Goal: Transaction & Acquisition: Obtain resource

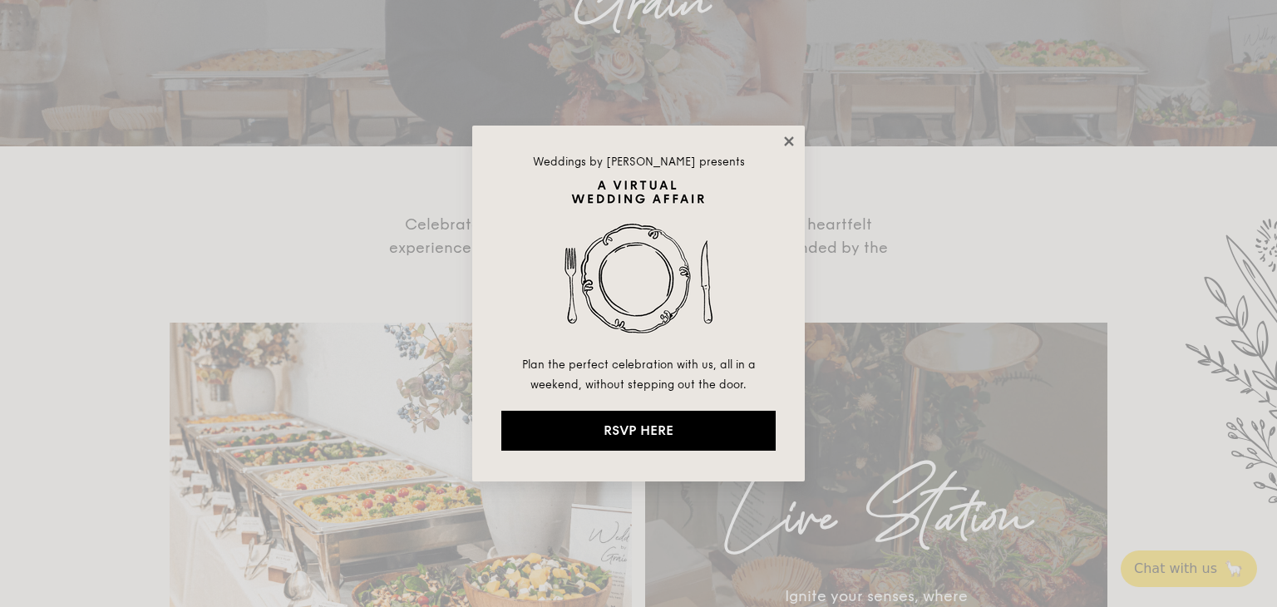
click at [790, 139] on icon at bounding box center [788, 140] width 9 height 9
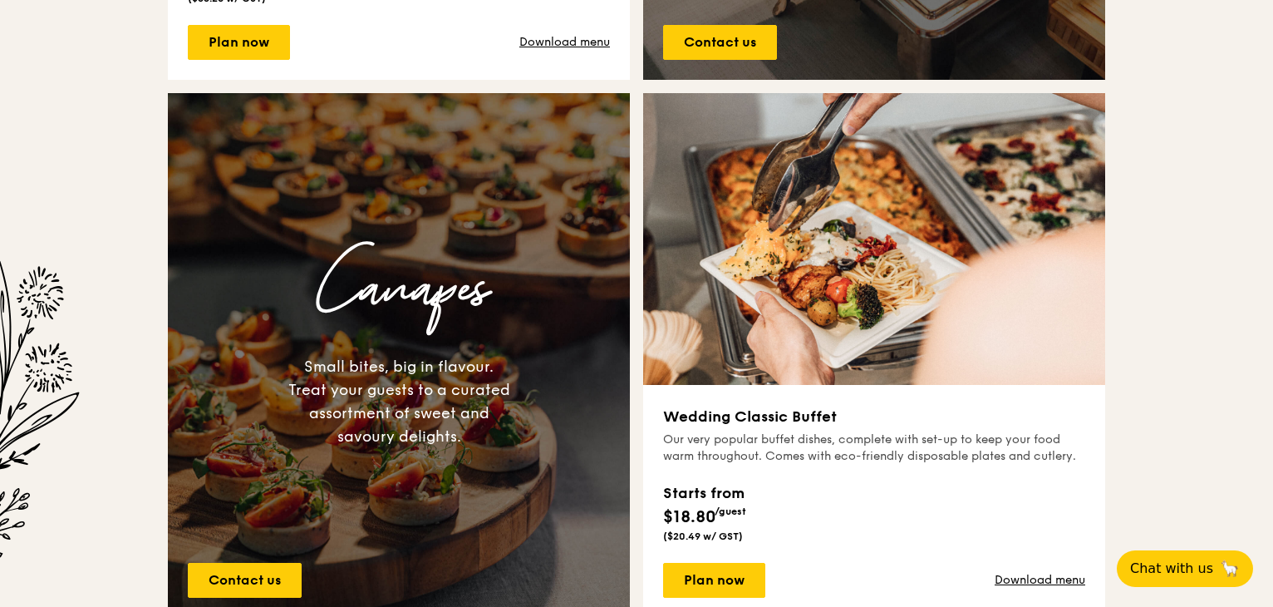
scroll to position [1174, 0]
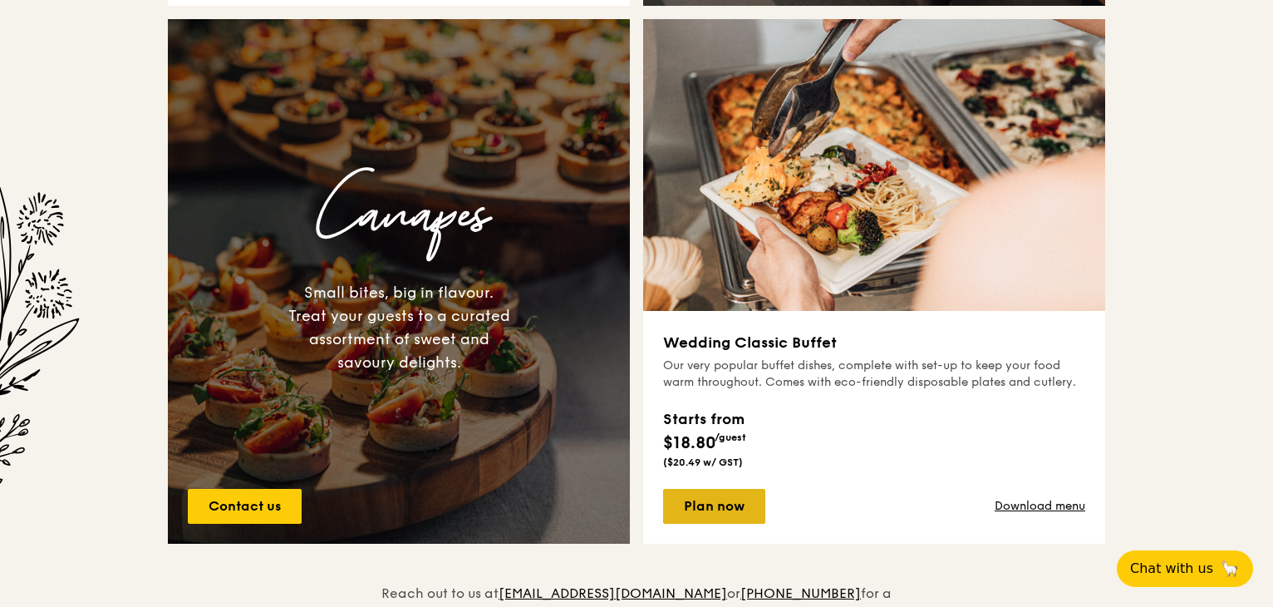
click at [707, 502] on link "Plan now" at bounding box center [714, 506] width 102 height 35
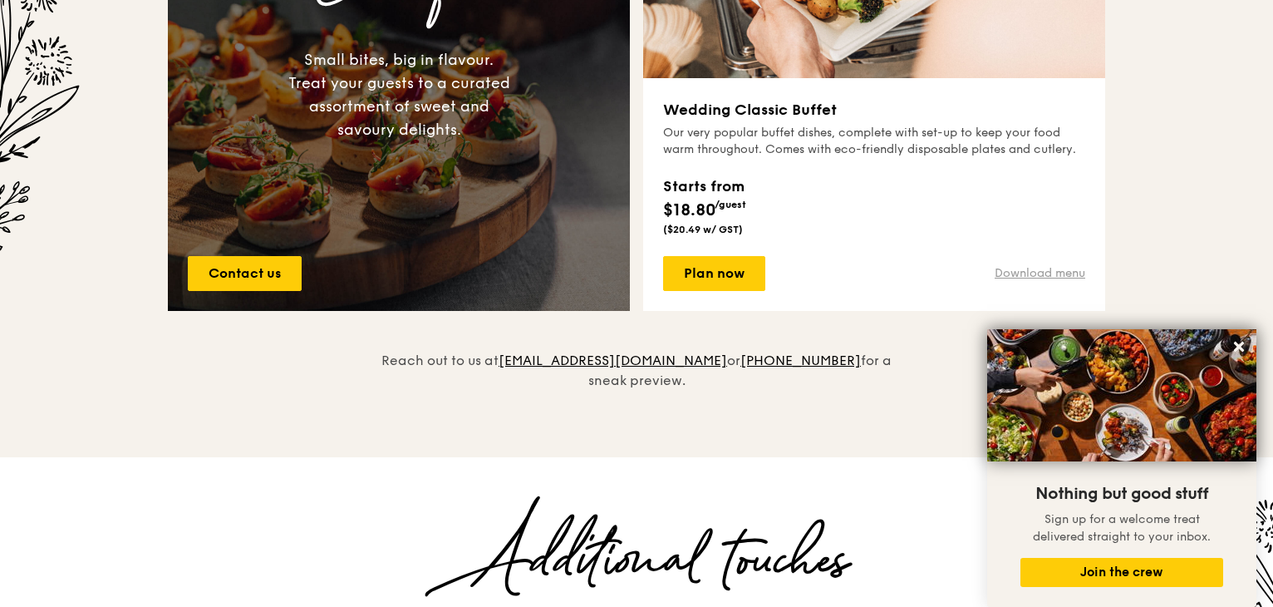
scroll to position [1425, 0]
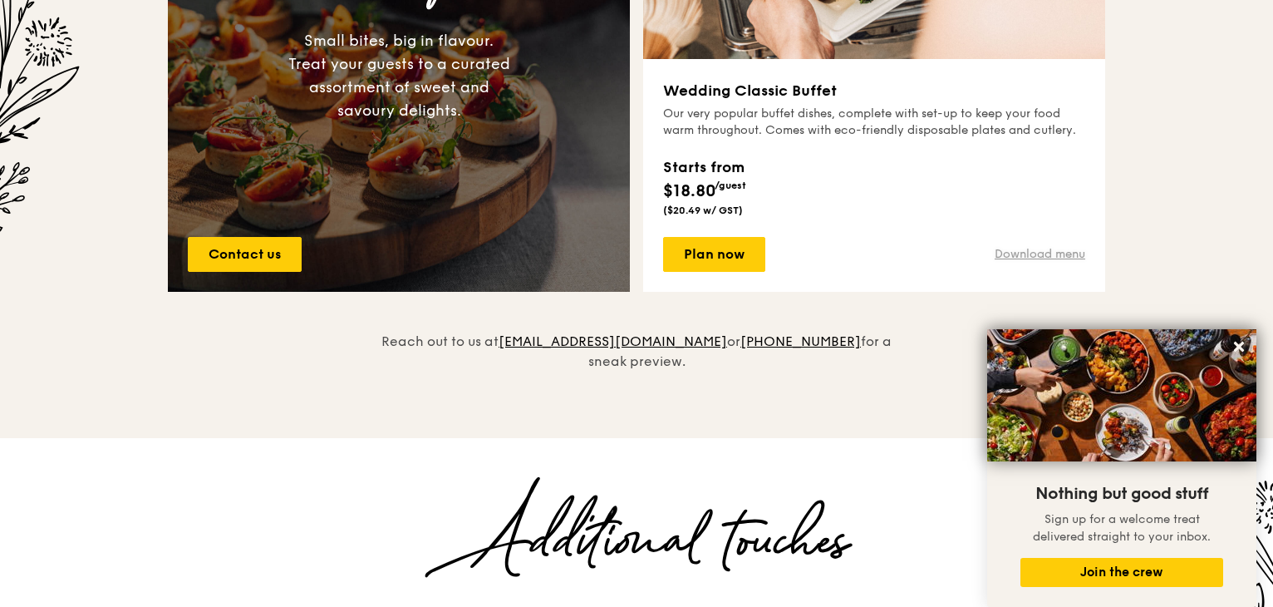
click at [1067, 250] on link "Download menu" at bounding box center [1040, 254] width 91 height 17
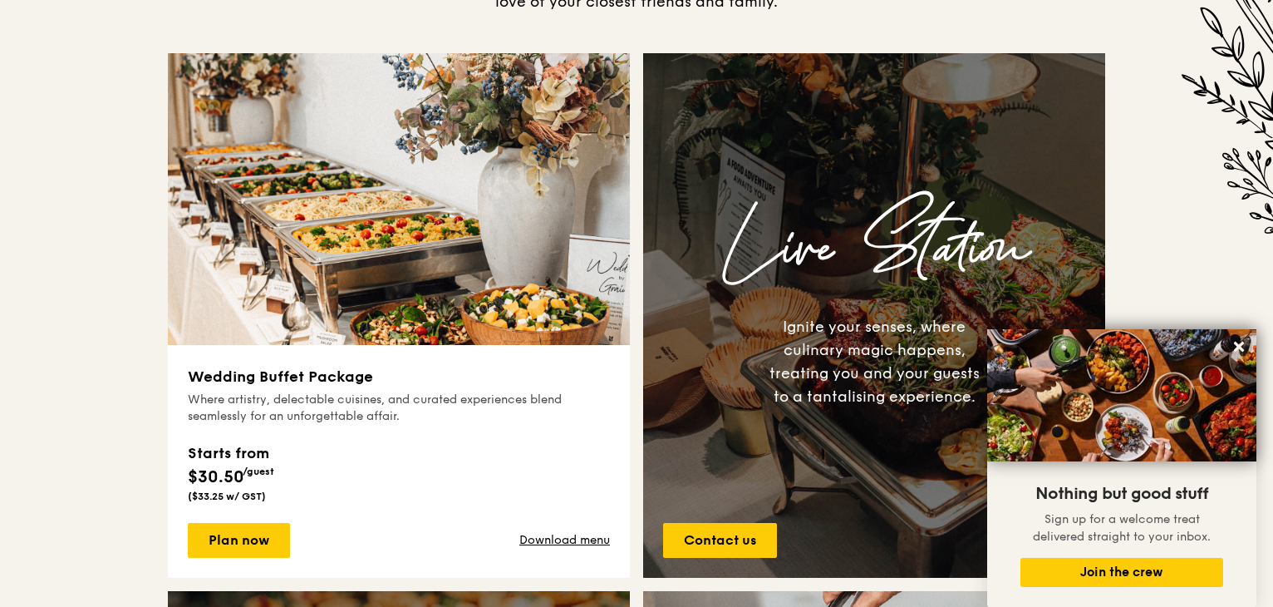
scroll to position [594, 0]
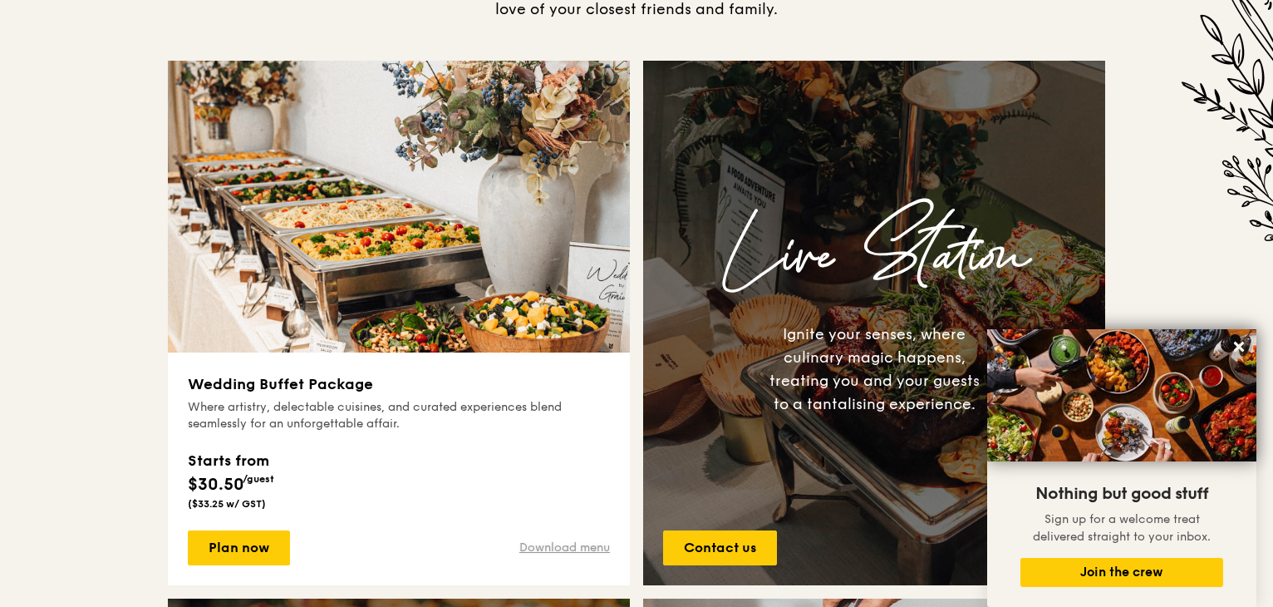
click at [519, 544] on link "Download menu" at bounding box center [564, 547] width 91 height 17
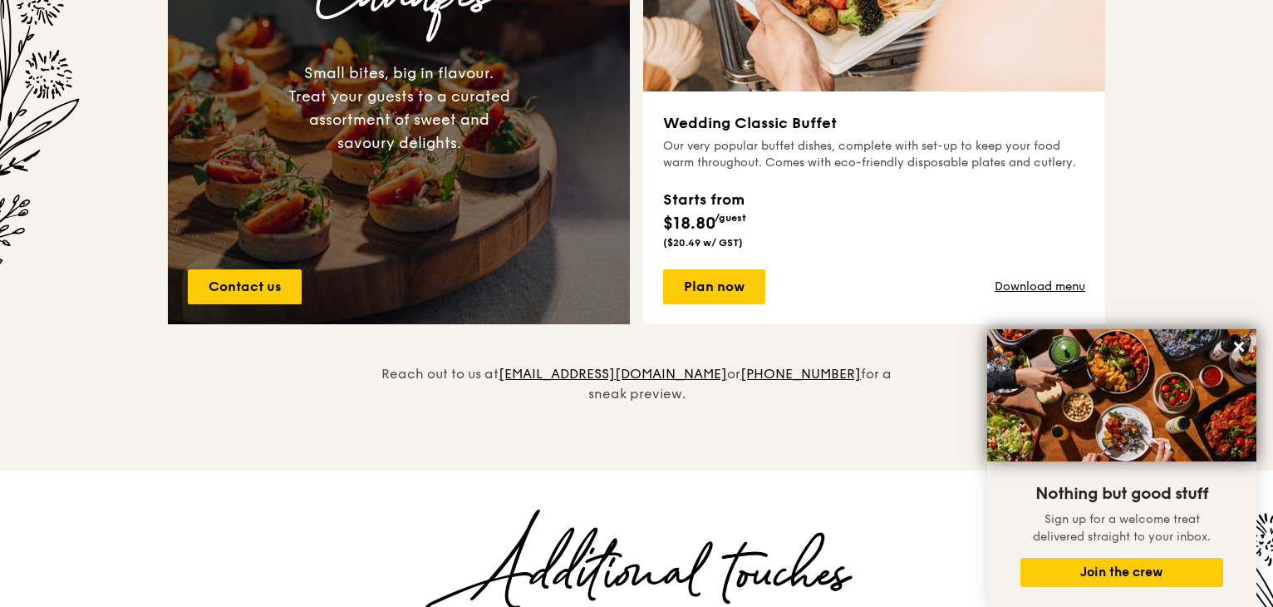
scroll to position [1425, 0]
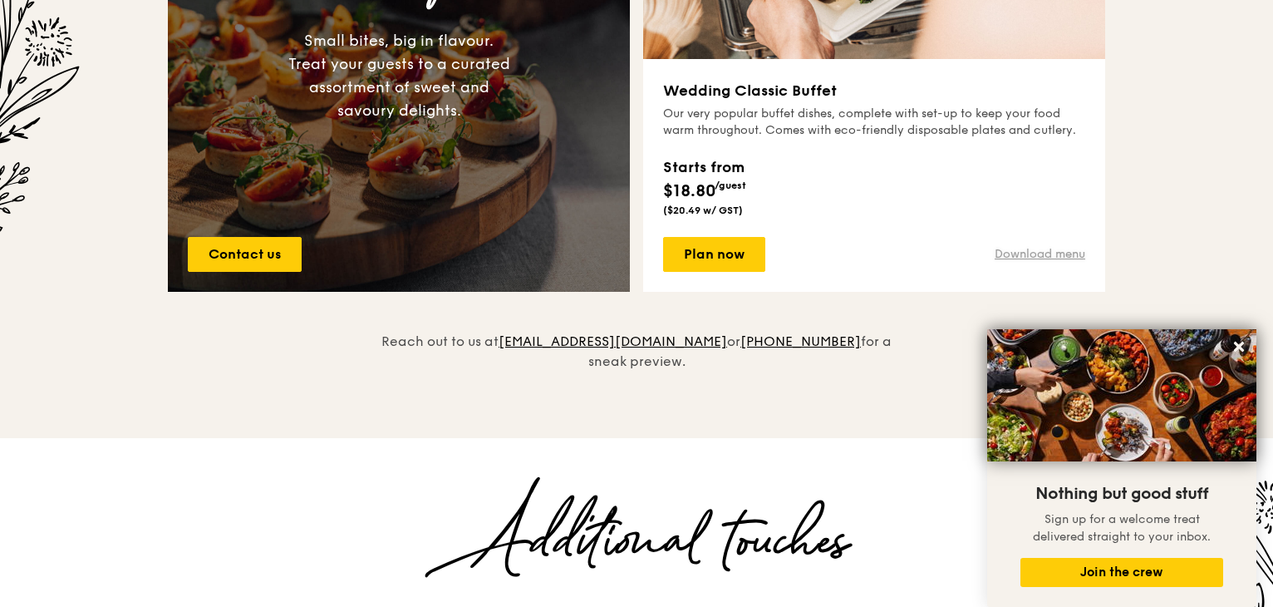
click at [1025, 260] on link "Download menu" at bounding box center [1040, 254] width 91 height 17
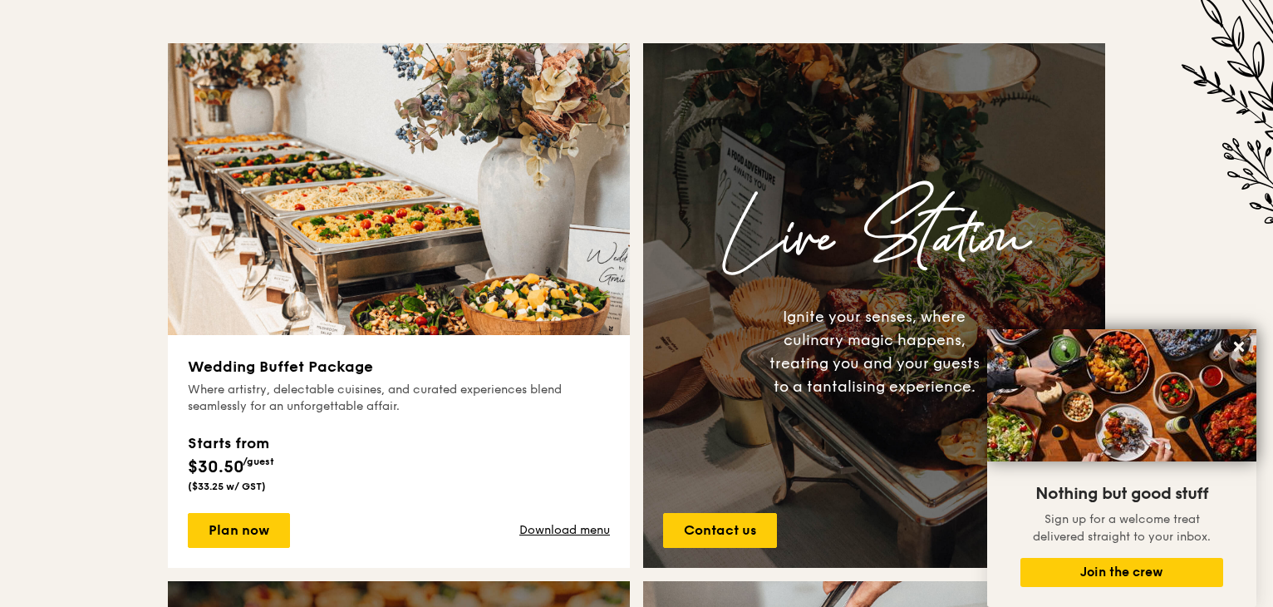
scroll to position [677, 0]
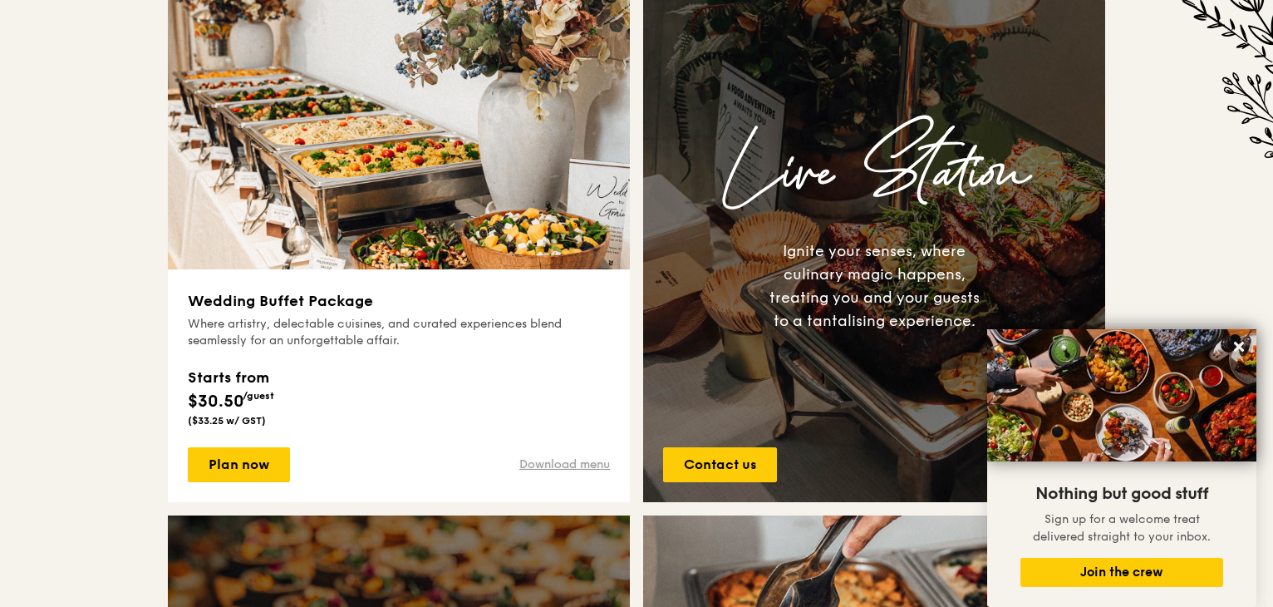
click at [573, 461] on link "Download menu" at bounding box center [564, 464] width 91 height 17
